Goal: Task Accomplishment & Management: Manage account settings

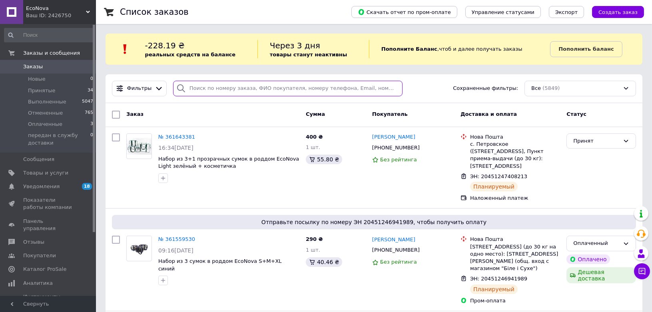
click at [215, 92] on input "search" at bounding box center [287, 89] width 229 height 16
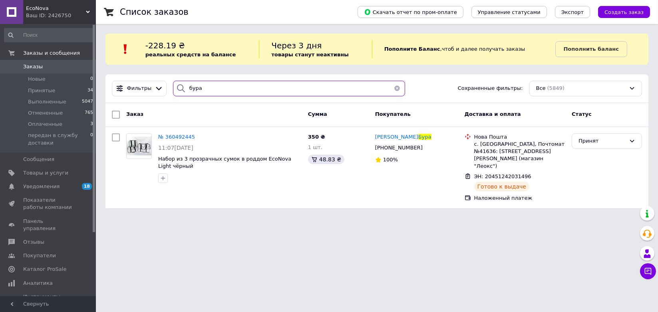
type input "бура"
click at [308, 120] on div "Сумма" at bounding box center [338, 115] width 67 height 14
click at [175, 136] on span "№ 360492445" at bounding box center [176, 137] width 37 height 6
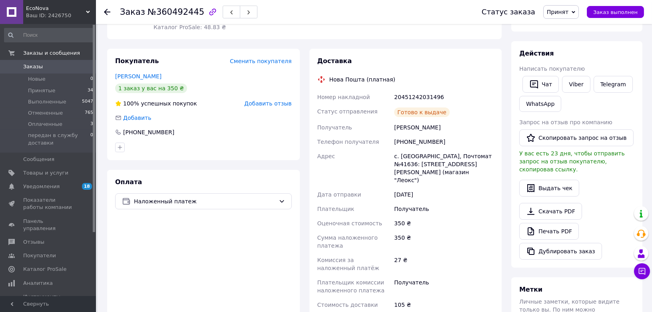
scroll to position [133, 0]
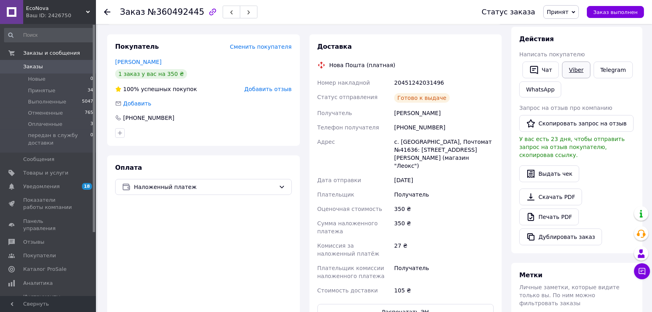
click at [570, 68] on link "Viber" at bounding box center [576, 70] width 28 height 17
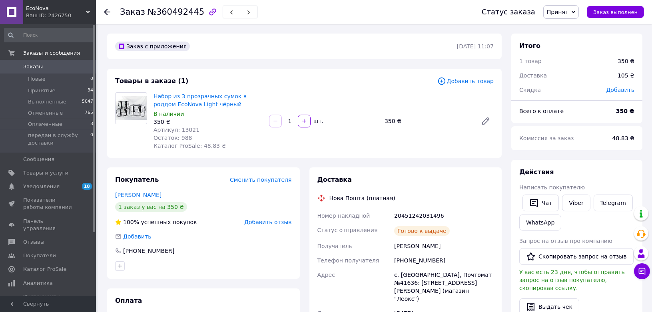
scroll to position [44, 0]
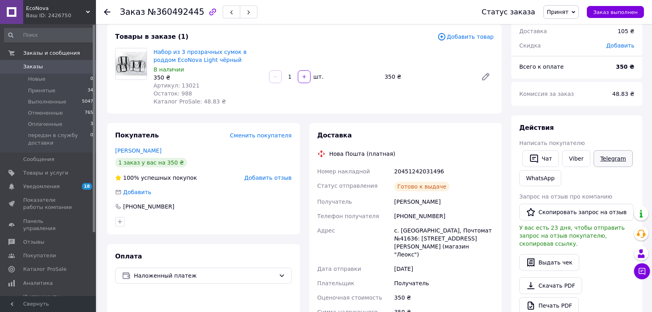
click at [612, 160] on link "Telegram" at bounding box center [613, 158] width 39 height 17
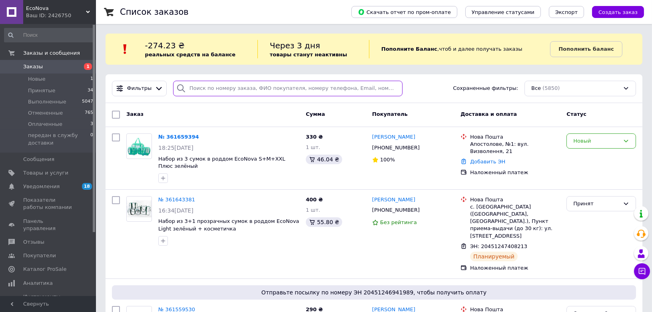
click at [248, 92] on input "search" at bounding box center [287, 89] width 229 height 16
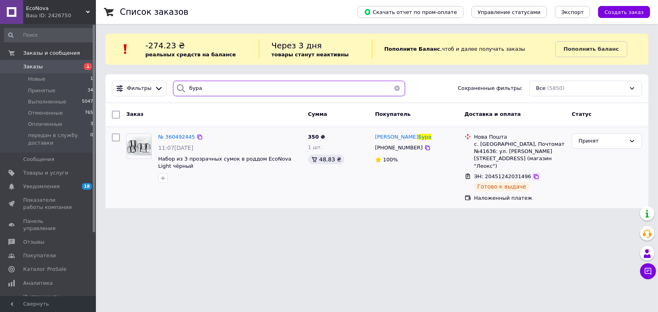
type input "бура"
click at [533, 173] on icon at bounding box center [536, 176] width 6 height 6
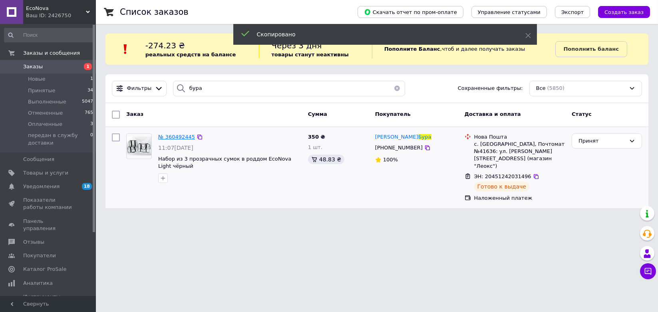
click at [173, 134] on span "№ 360492445" at bounding box center [176, 137] width 37 height 6
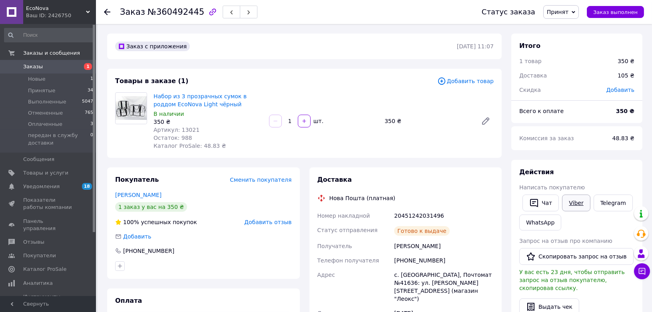
scroll to position [44, 0]
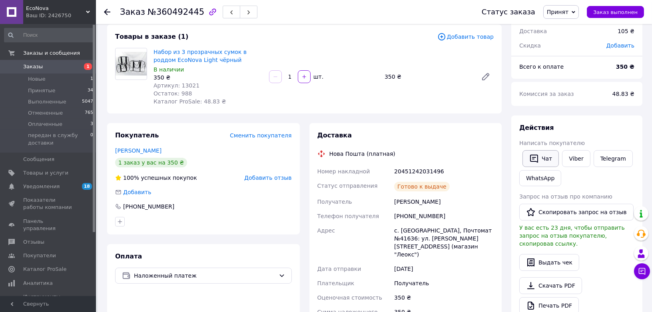
click at [538, 157] on icon "button" at bounding box center [534, 159] width 8 height 8
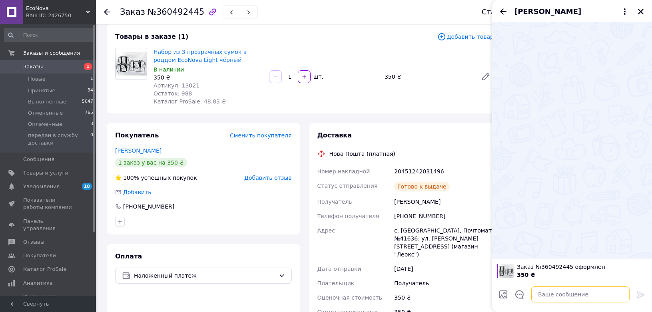
click at [553, 292] on textarea at bounding box center [580, 295] width 98 height 16
paste textarea "20451242031496"
click at [523, 294] on textarea "20451242031496" at bounding box center [572, 295] width 114 height 16
drag, startPoint x: 522, startPoint y: 295, endPoint x: 527, endPoint y: 300, distance: 7.1
click at [522, 295] on textarea "20451242031496" at bounding box center [572, 295] width 114 height 16
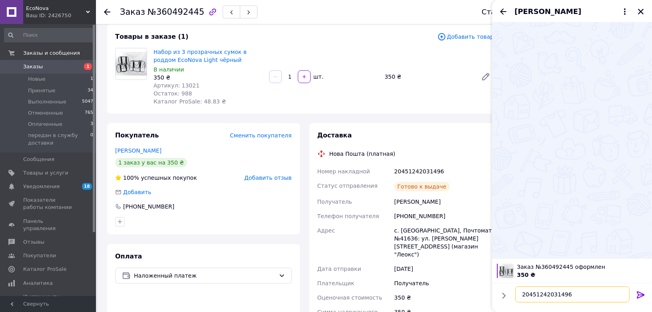
paste textarea "Доброго дня. Вас турбує інтернет магазин стосовно Вашого замовлення: "Сумки у п…"
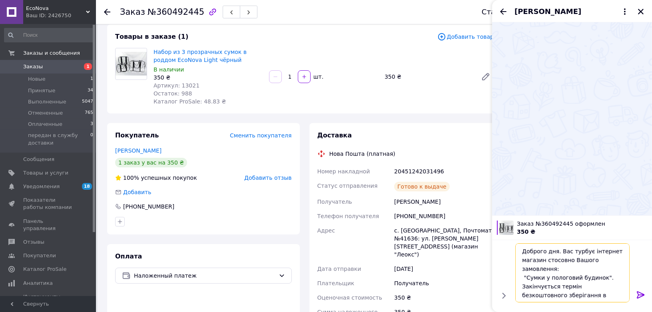
scroll to position [14, 0]
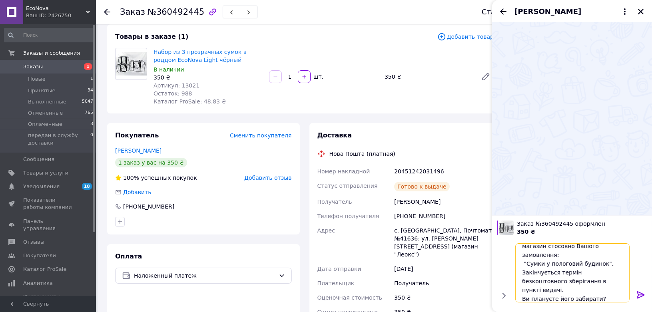
click at [545, 254] on textarea "Доброго дня. Вас турбує інтернет магазин стосовно Вашого замовлення: "Сумки у п…" at bounding box center [572, 272] width 114 height 59
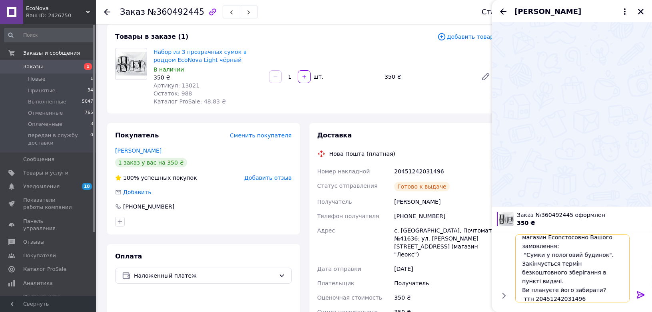
scroll to position [10, 0]
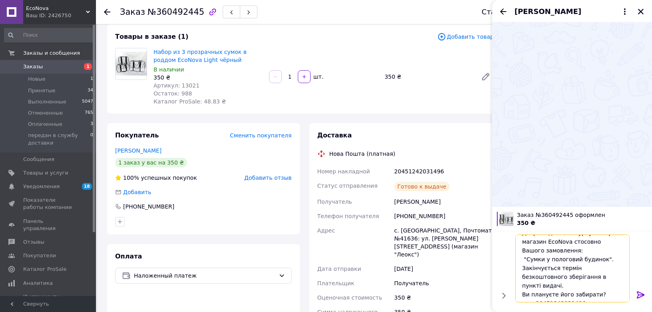
click at [562, 258] on textarea "Доброго дня. Вас турбує інтернет магазин EcoNova стосовно Вашого замовлення: "С…" at bounding box center [572, 269] width 114 height 68
drag, startPoint x: 192, startPoint y: 11, endPoint x: 146, endPoint y: 10, distance: 45.6
click at [147, 10] on span "№360492445" at bounding box center [175, 12] width 57 height 10
copy span "№360492445"
click at [556, 263] on textarea "Доброго дня. Вас турбує інтернет магазин EcoNova стосовно Вашого замовлення: "С…" at bounding box center [572, 269] width 114 height 68
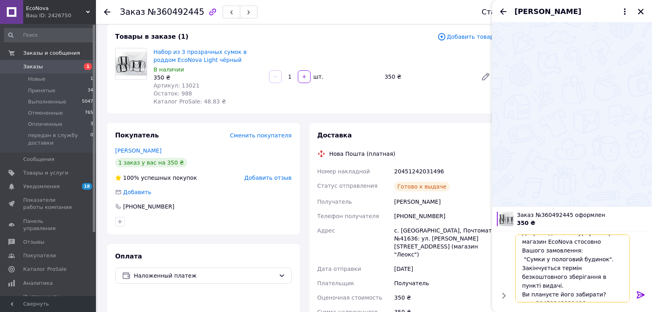
paste textarea "№360492445"
click at [541, 269] on textarea "Доброго дня. Вас турбує інтернет магазин EcoNova стосовно Вашого замовлення: №3…" at bounding box center [572, 269] width 114 height 68
click at [543, 273] on textarea "Доброго дня. Вас турбує інтернет магазин EcoNova стосовно Вашого замовлення: №3…" at bounding box center [572, 269] width 114 height 68
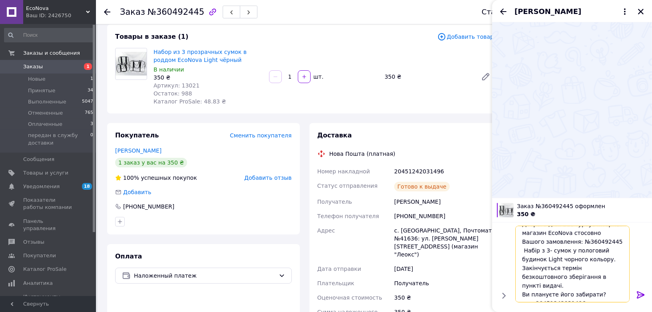
type textarea "Доброго дня. Вас турбує інтернет магазин EcoNova стосовно Вашого замовлення: №3…"
click at [638, 293] on icon at bounding box center [641, 294] width 8 height 7
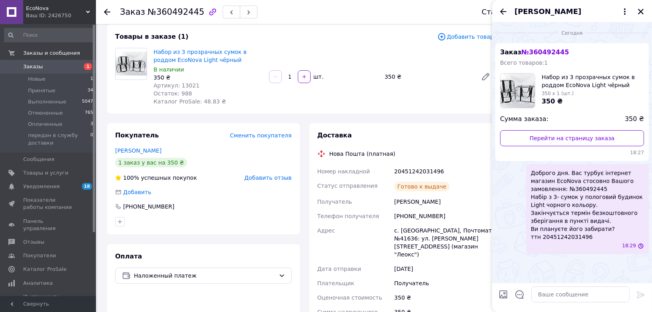
scroll to position [0, 0]
drag, startPoint x: 559, startPoint y: 184, endPoint x: 523, endPoint y: 238, distance: 65.1
click at [523, 238] on div "Доброго дня. Вас турбує інтернет магазин EcoNova стосовно Вашого замовлення: №3…" at bounding box center [571, 209] width 153 height 90
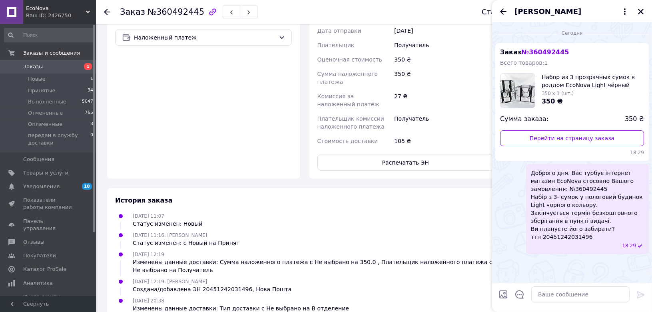
scroll to position [292, 0]
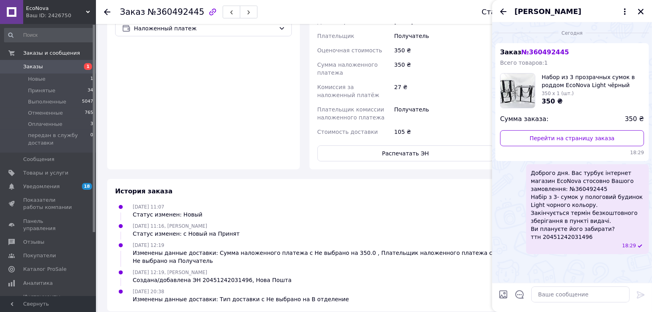
drag, startPoint x: 517, startPoint y: 237, endPoint x: 508, endPoint y: 227, distance: 12.7
click at [508, 227] on div "Доброго дня. Вас турбує інтернет магазин EcoNova стосовно Вашого замовлення: №3…" at bounding box center [571, 209] width 153 height 90
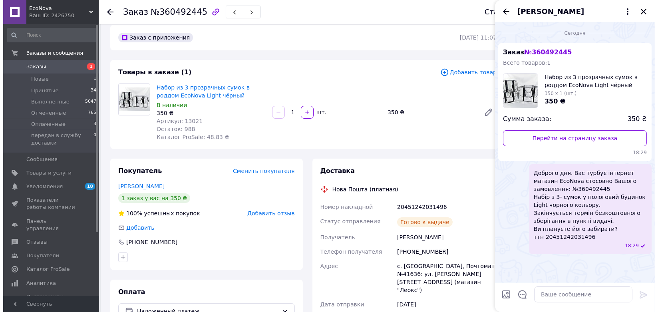
scroll to position [0, 0]
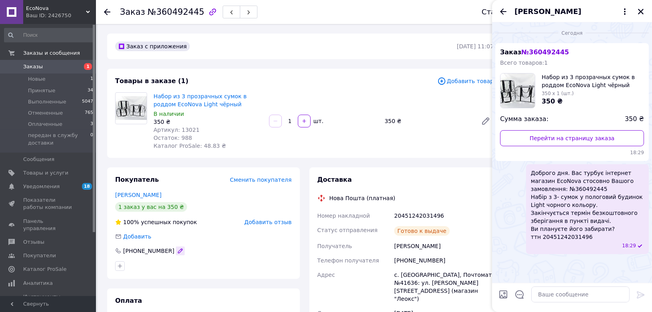
click at [177, 249] on icon "button" at bounding box center [180, 251] width 6 height 6
click at [209, 236] on div "Добавить" at bounding box center [203, 237] width 177 height 8
click at [37, 83] on li "Новые 1" at bounding box center [49, 79] width 98 height 11
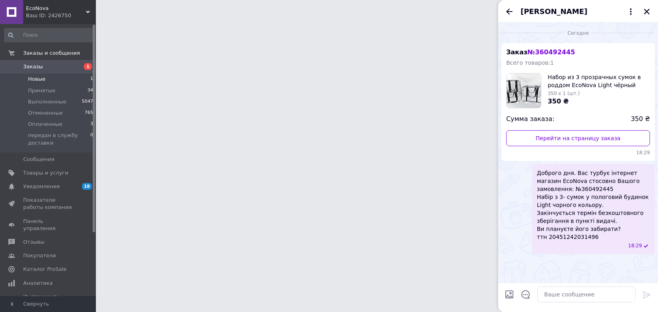
click at [36, 82] on span "Новые" at bounding box center [37, 79] width 18 height 7
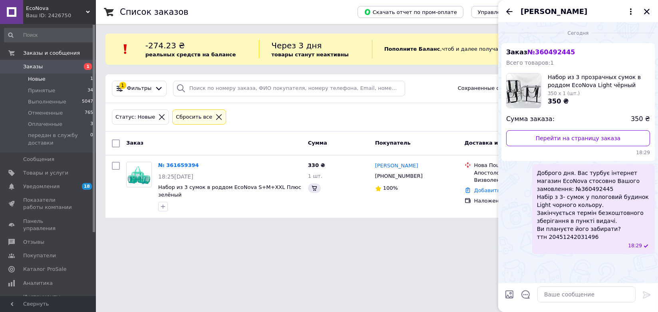
click at [640, 9] on div "Юлія Августин" at bounding box center [578, 11] width 160 height 22
click at [373, 227] on html "EcoNova Ваш ID: 2426750 Сайт EcoNova Кабинет покупателя Проверить состояние сис…" at bounding box center [329, 113] width 658 height 227
click at [648, 8] on icon "Закрыть" at bounding box center [647, 11] width 7 height 7
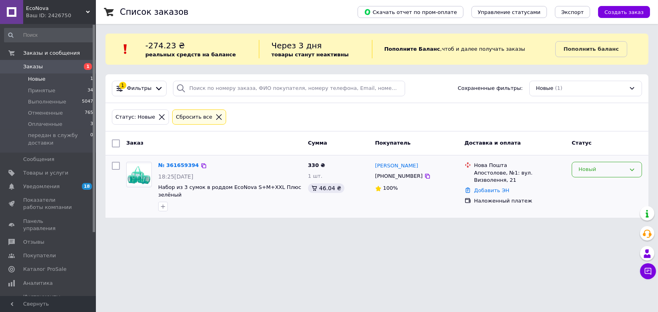
click at [604, 172] on div "Новый" at bounding box center [602, 169] width 47 height 8
click at [604, 186] on li "Принят" at bounding box center [607, 186] width 70 height 15
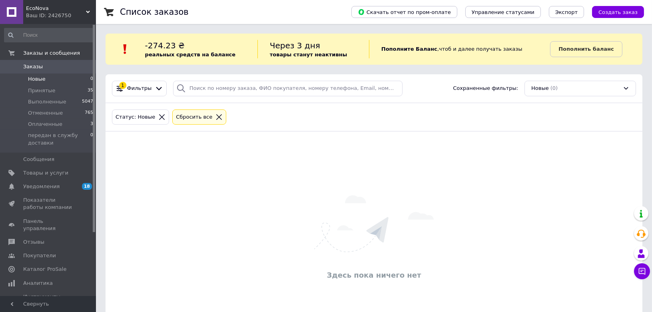
scroll to position [43, 0]
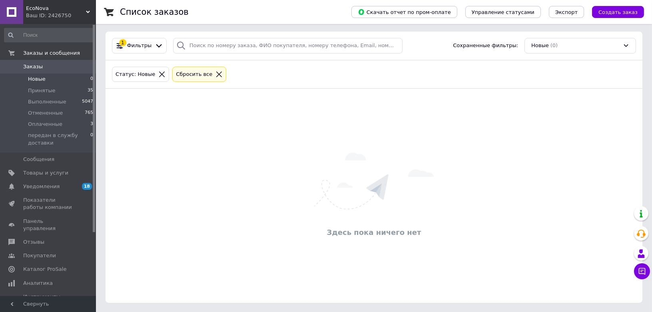
click at [215, 73] on icon at bounding box center [218, 74] width 7 height 7
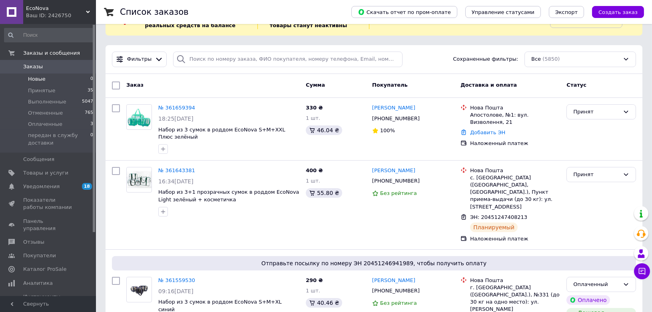
scroll to position [44, 0]
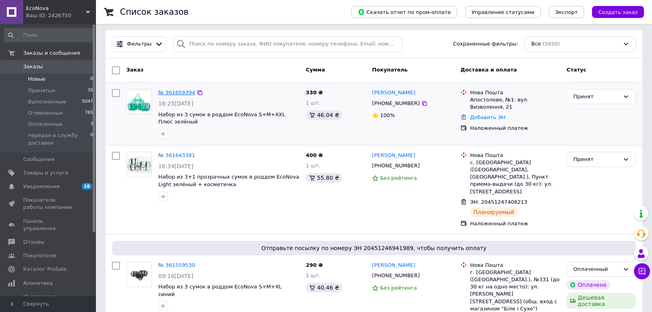
click at [175, 90] on link "№ 361659394" at bounding box center [176, 93] width 37 height 6
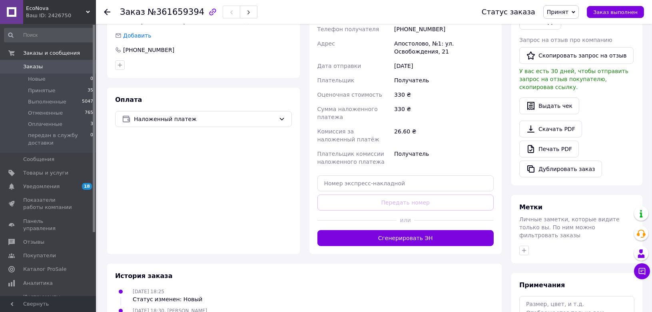
scroll to position [230, 0]
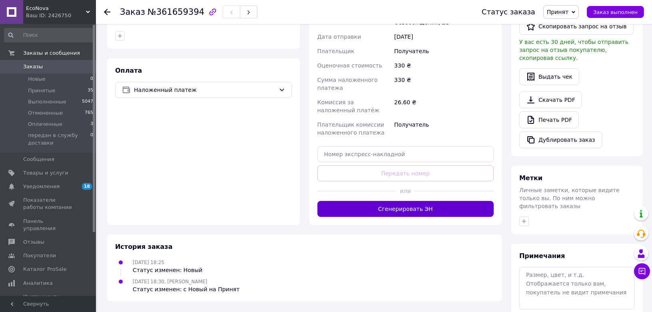
click at [418, 207] on button "Сгенерировать ЭН" at bounding box center [405, 209] width 177 height 16
